Goal: Task Accomplishment & Management: Manage account settings

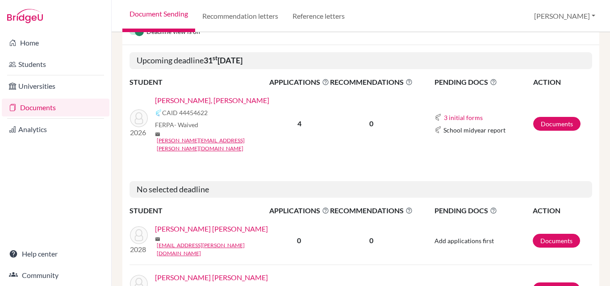
scroll to position [109, 0]
click at [234, 95] on link "[PERSON_NAME], [PERSON_NAME]" at bounding box center [212, 100] width 114 height 11
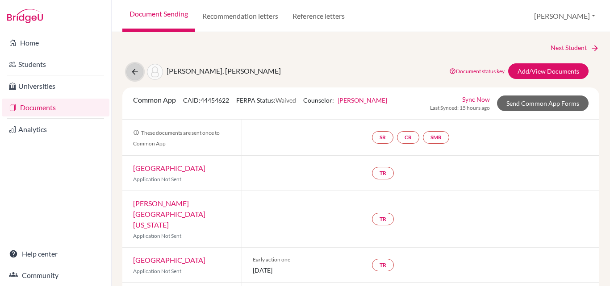
click at [133, 70] on icon at bounding box center [134, 71] width 9 height 9
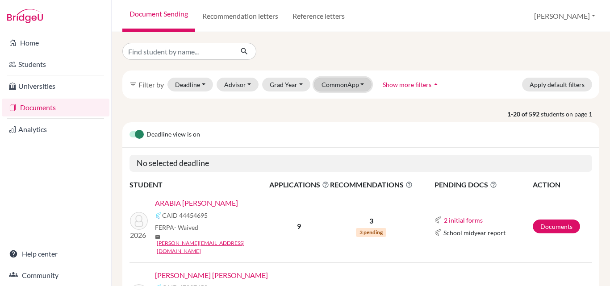
click at [362, 83] on button "CommonApp" at bounding box center [343, 85] width 58 height 14
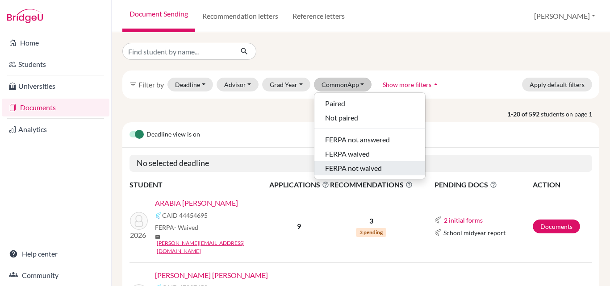
click at [353, 169] on span "FERPA not waived" at bounding box center [353, 168] width 57 height 11
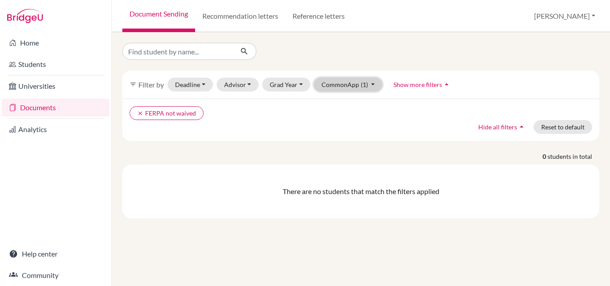
click at [353, 82] on button "CommonApp (1)" at bounding box center [348, 85] width 69 height 14
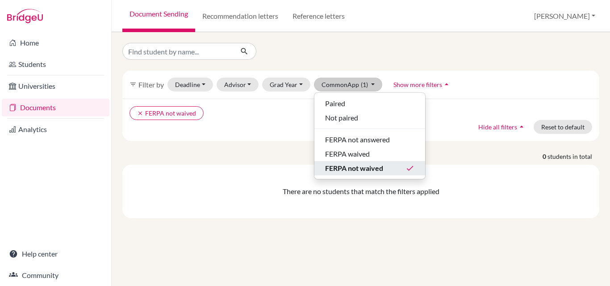
click at [383, 169] on div "FERPA not waived done" at bounding box center [369, 168] width 89 height 11
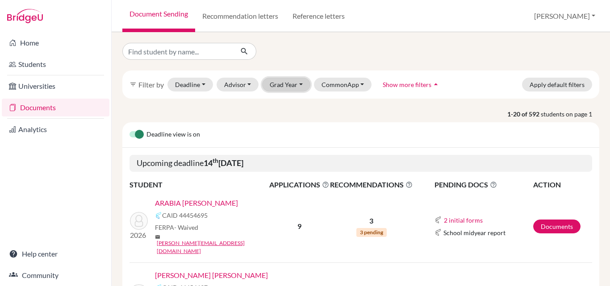
click at [293, 82] on button "Grad Year" at bounding box center [286, 85] width 48 height 14
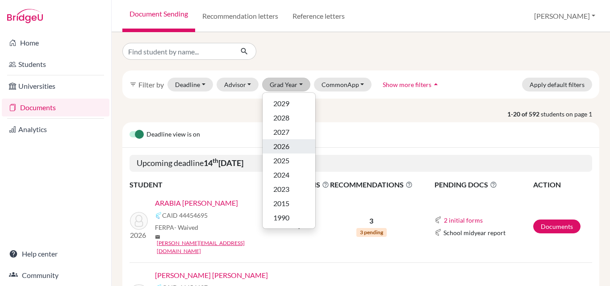
click at [275, 149] on span "2026" at bounding box center [281, 146] width 16 height 11
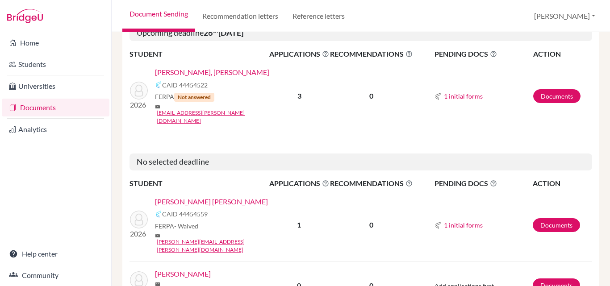
scroll to position [1380, 0]
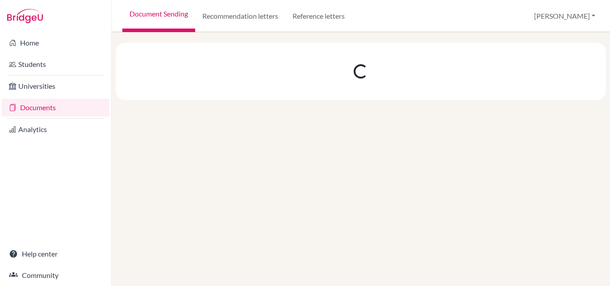
scroll to position [0, 0]
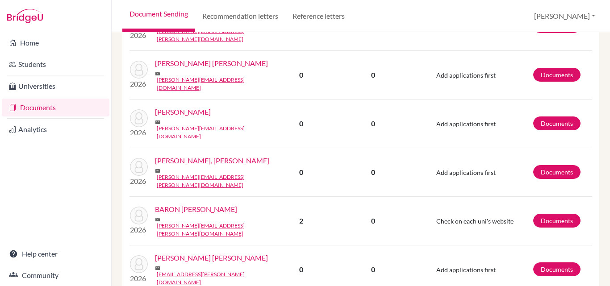
scroll to position [231, 0]
